Goal: Information Seeking & Learning: Understand process/instructions

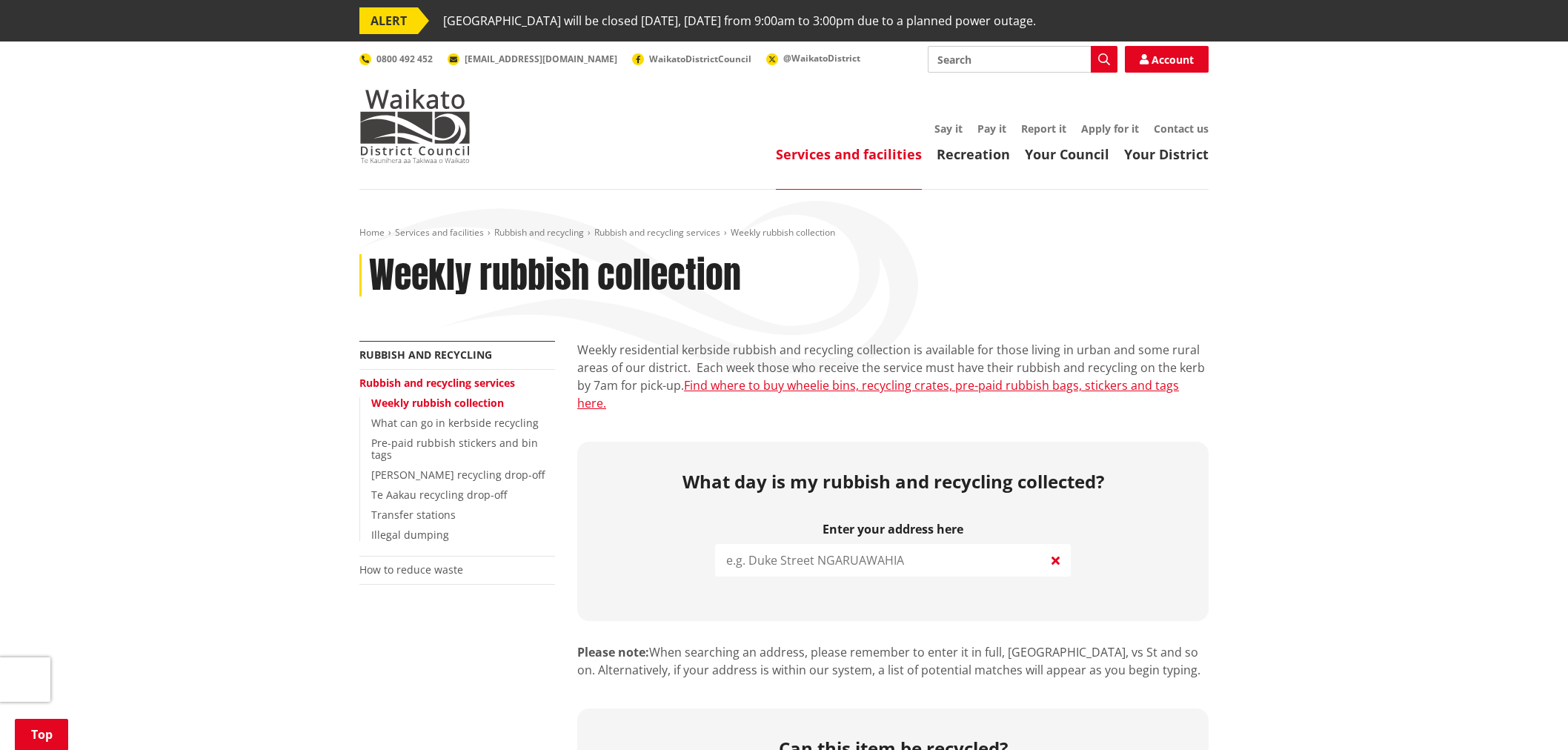
scroll to position [247, 0]
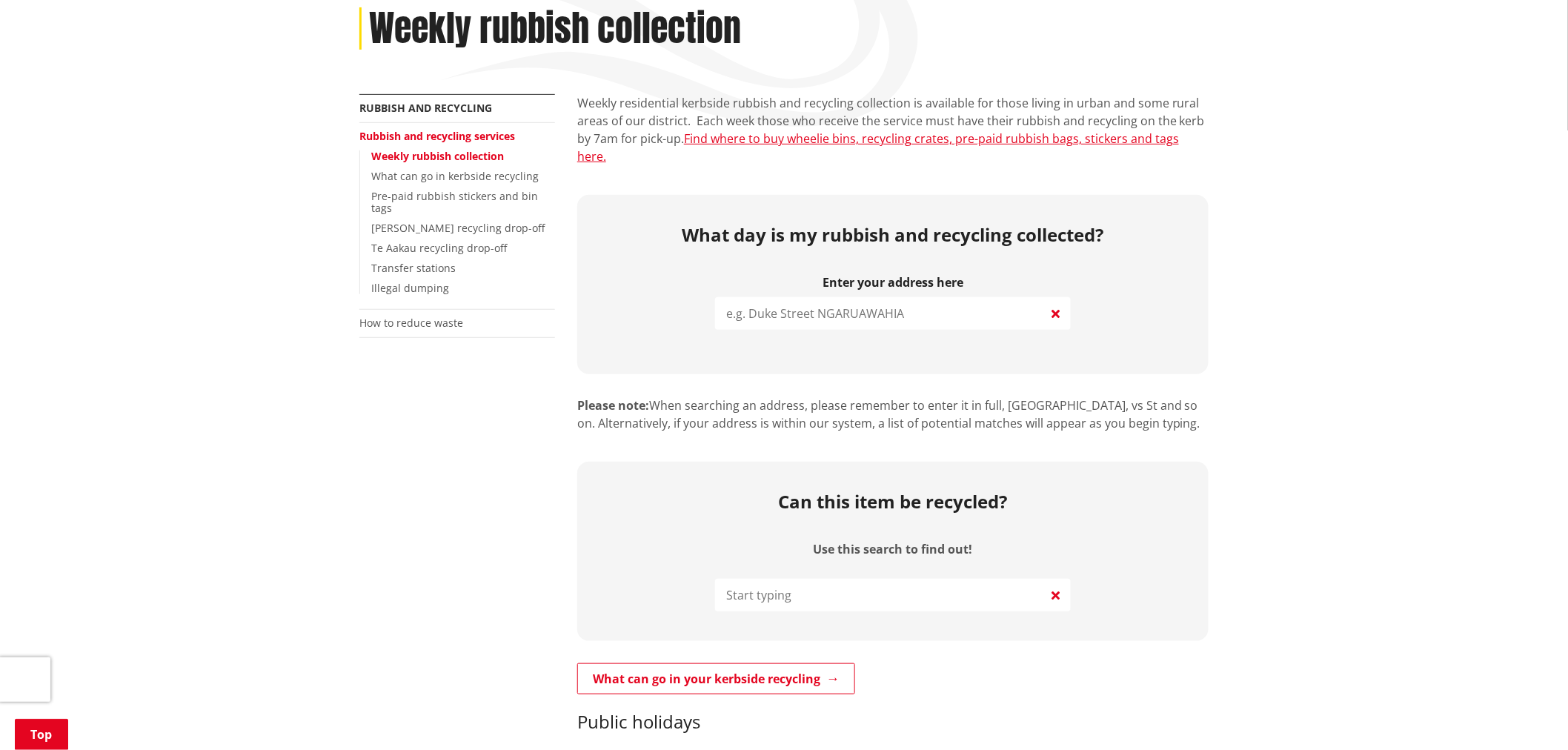
click at [959, 297] on input "search" at bounding box center [893, 313] width 356 height 32
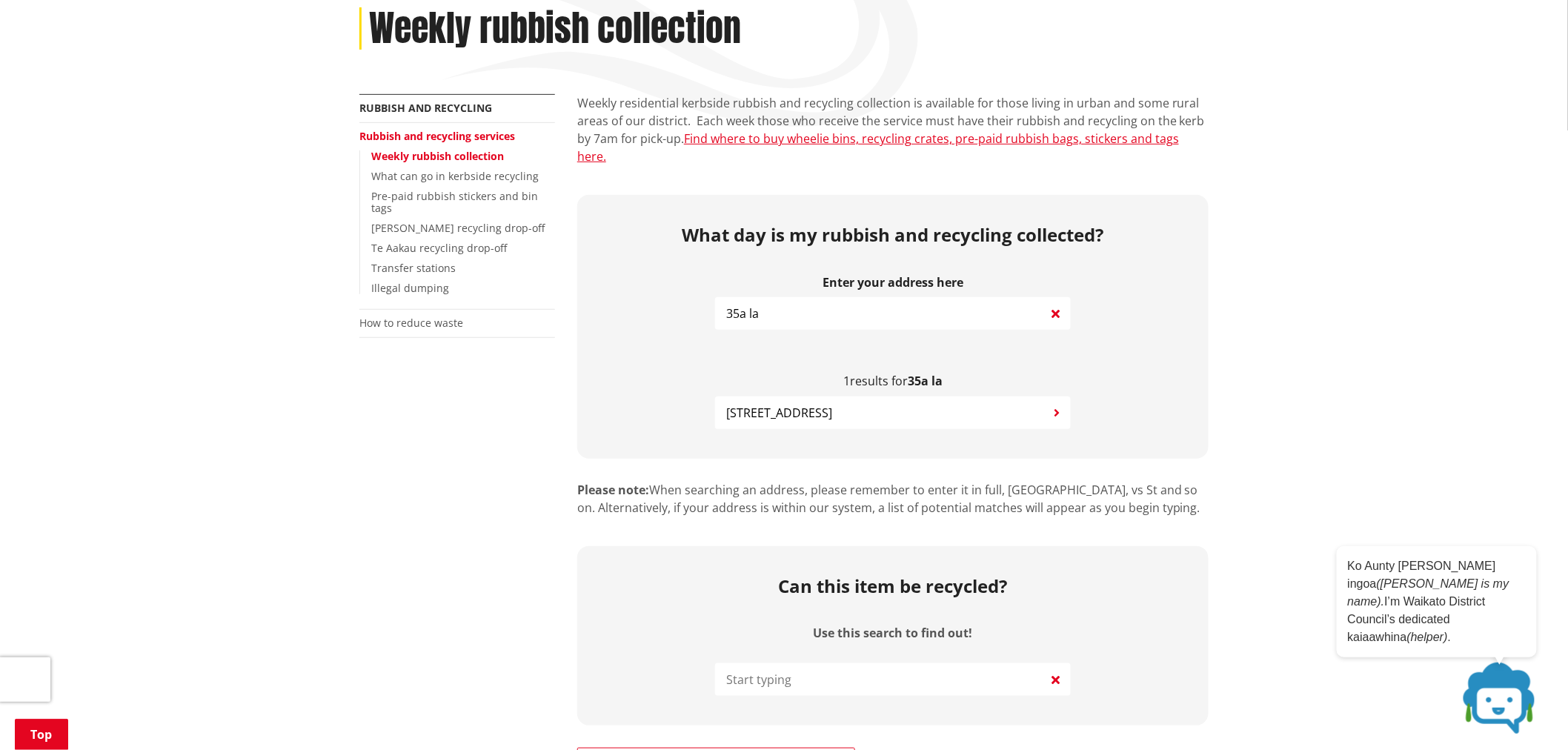
type input "35a la"
click at [832, 404] on span "[STREET_ADDRESS]" at bounding box center [780, 413] width 106 height 18
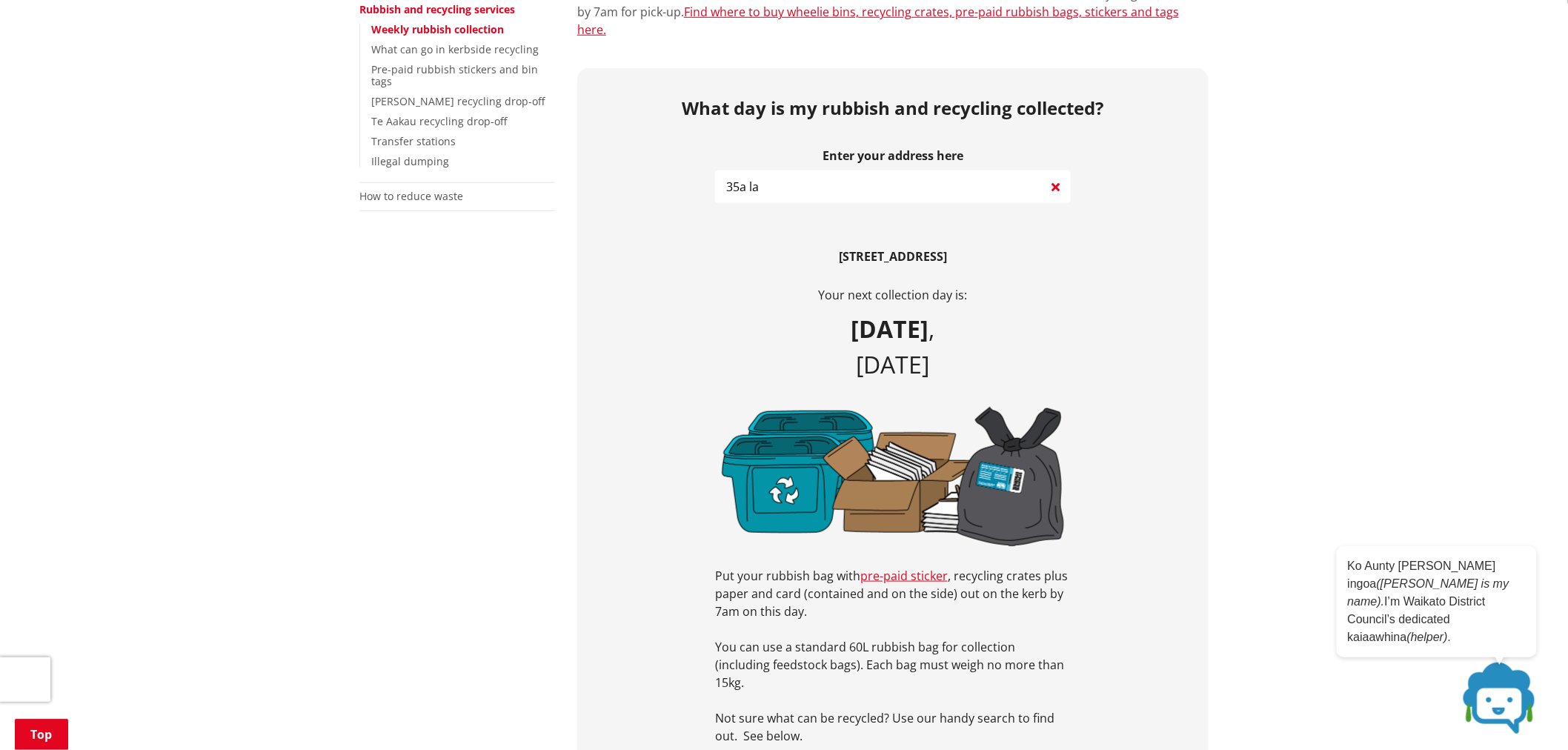
scroll to position [658, 0]
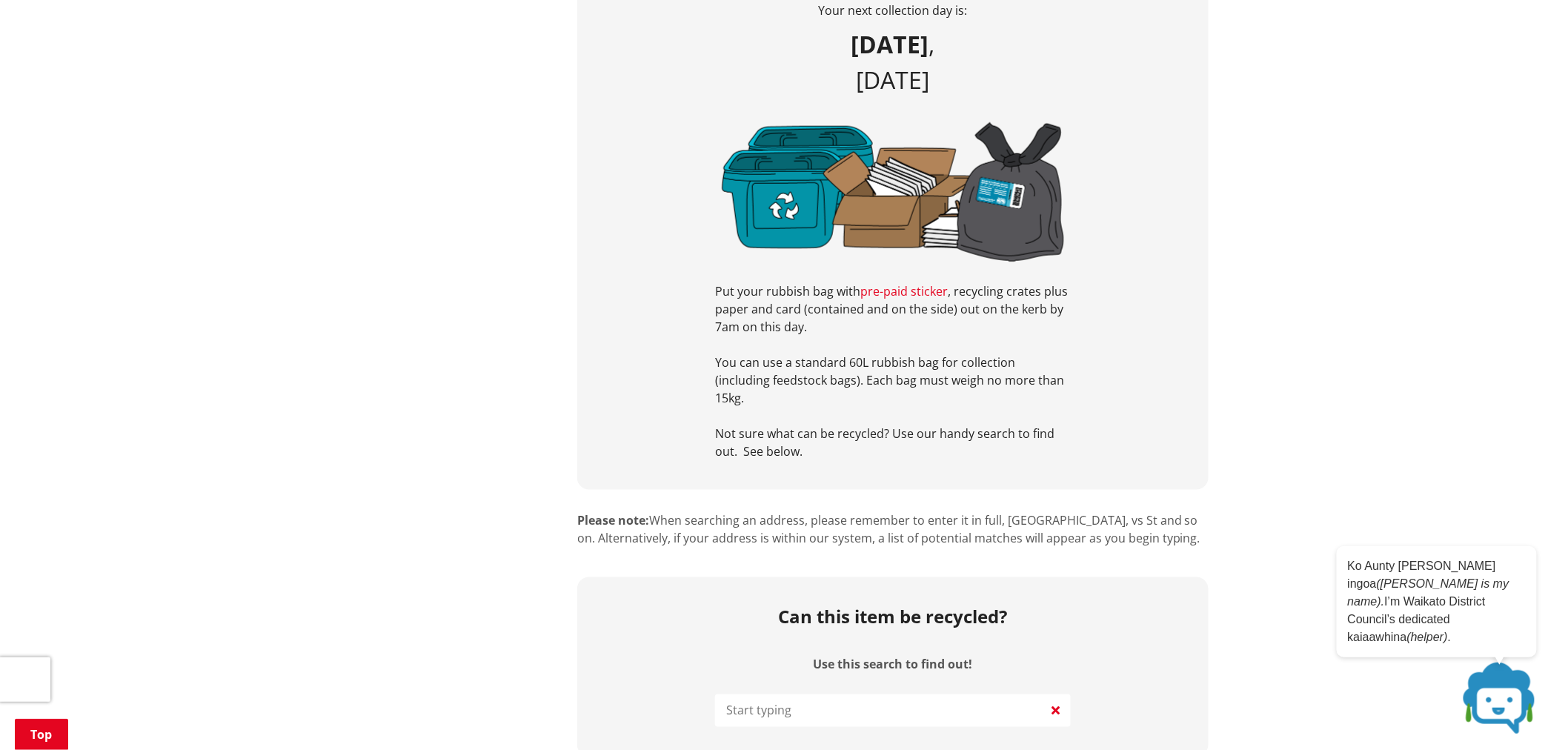
click at [914, 283] on link "pre-paid sticker" at bounding box center [903, 292] width 87 height 16
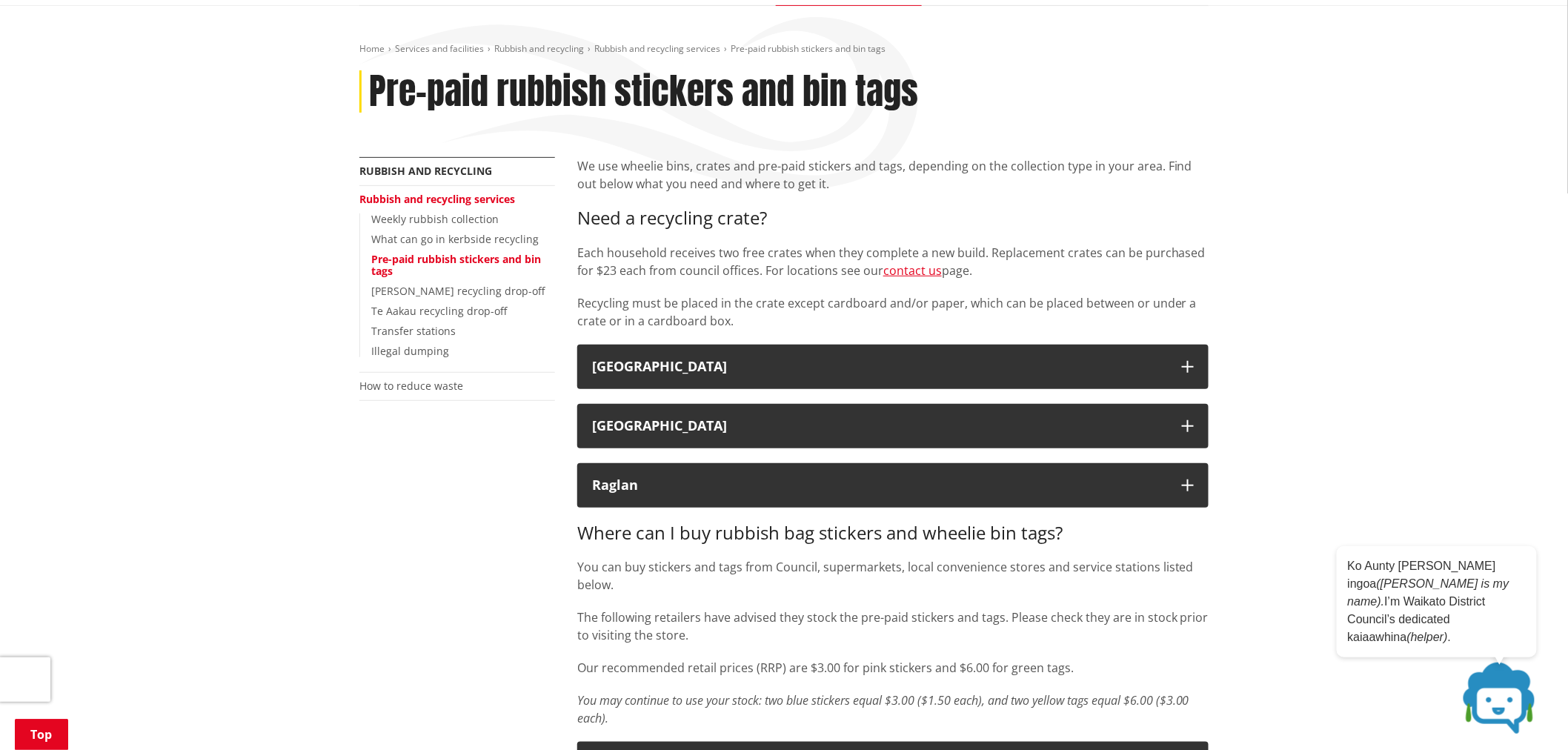
scroll to position [164, 0]
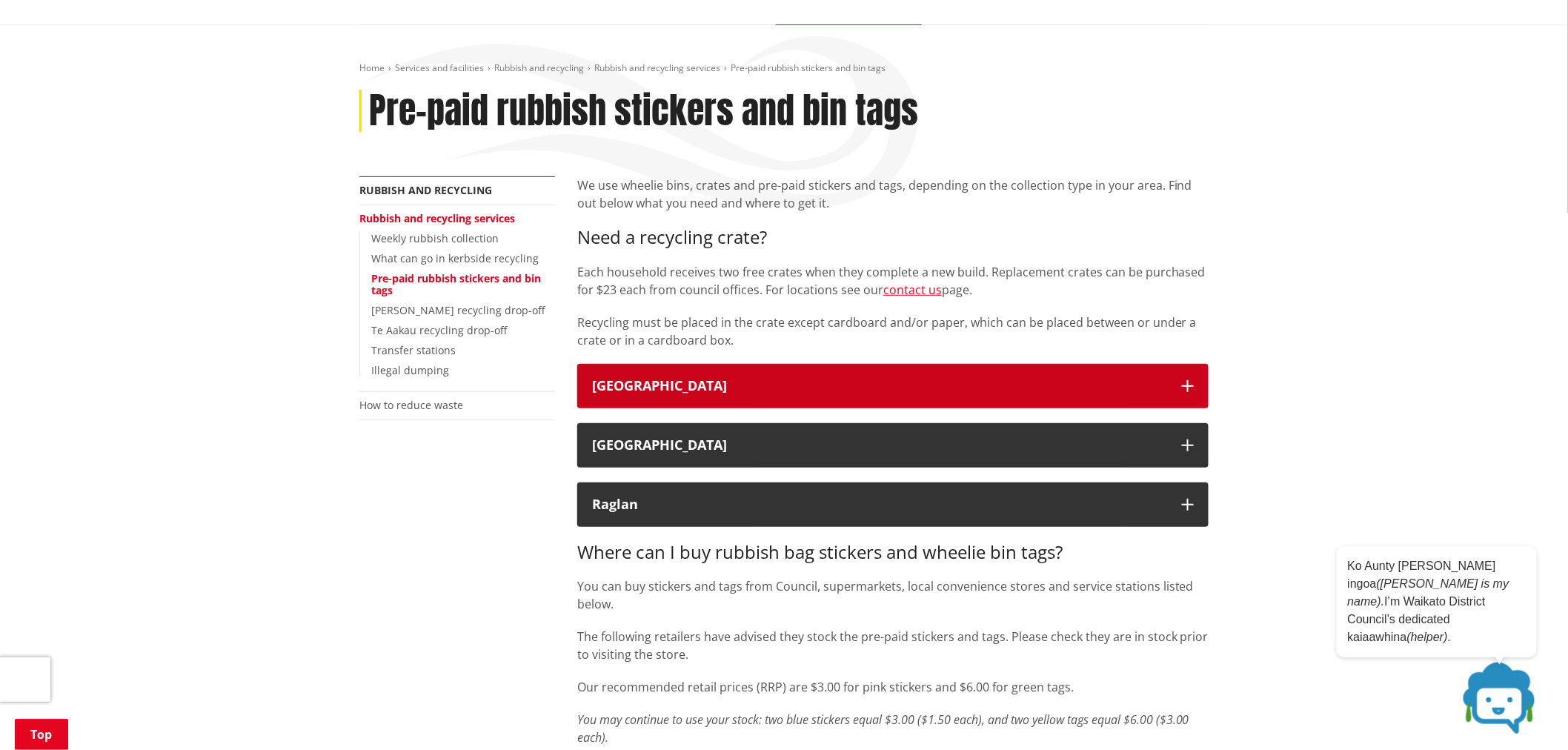
click at [1163, 375] on button "[GEOGRAPHIC_DATA]" at bounding box center [893, 387] width 632 height 45
